Goal: Transaction & Acquisition: Purchase product/service

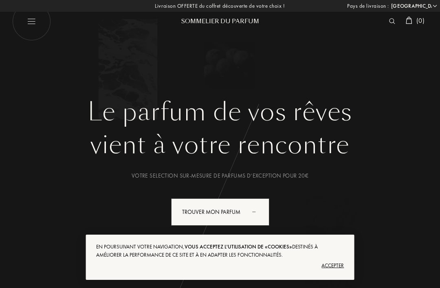
select select "FR"
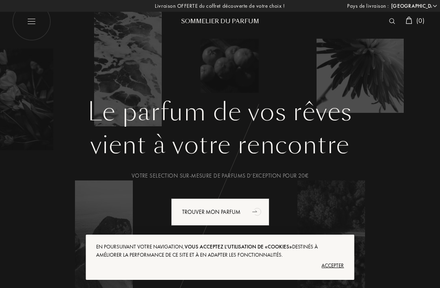
click at [37, 26] on img at bounding box center [31, 21] width 39 height 39
select select "FR"
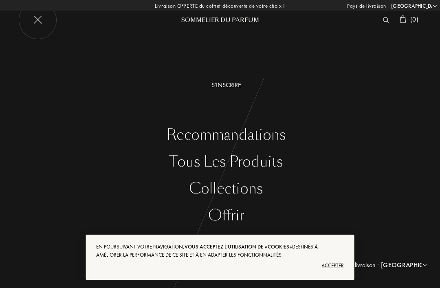
click at [270, 161] on div "Tous les produits" at bounding box center [225, 161] width 427 height 17
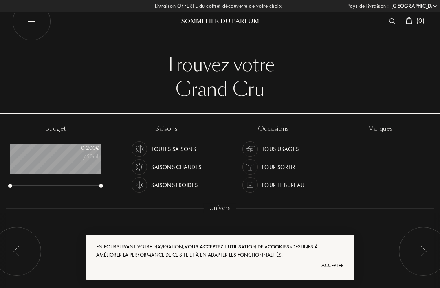
select select "FR"
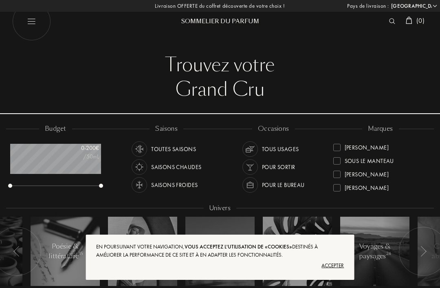
scroll to position [290, 0]
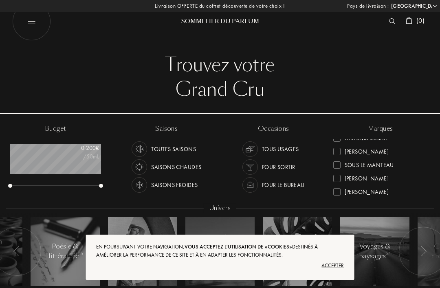
click at [364, 152] on div "Sora Dora" at bounding box center [366, 149] width 44 height 11
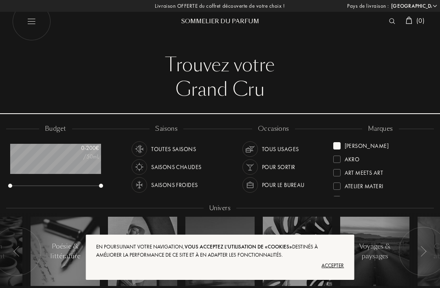
click at [337, 264] on div "Accepter" at bounding box center [220, 265] width 248 height 13
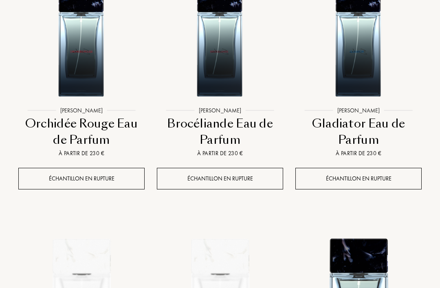
scroll to position [841, 0]
